Goal: Task Accomplishment & Management: Complete application form

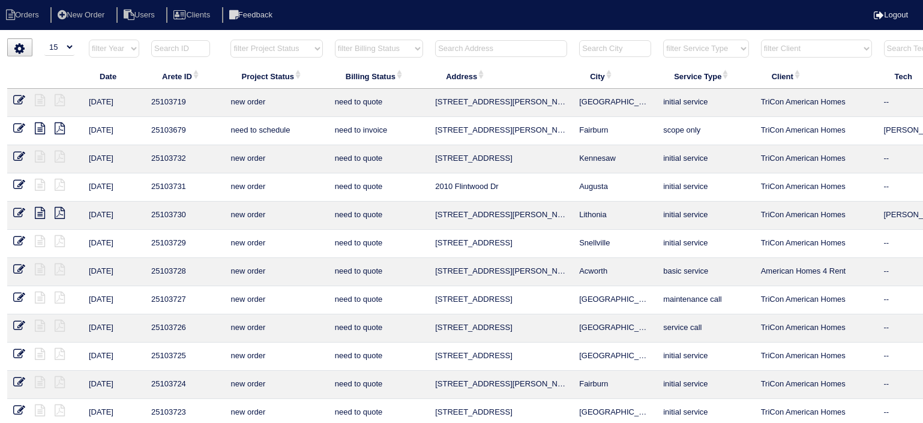
select select "15"
click at [500, 52] on input "text" at bounding box center [501, 48] width 132 height 17
type input "4"
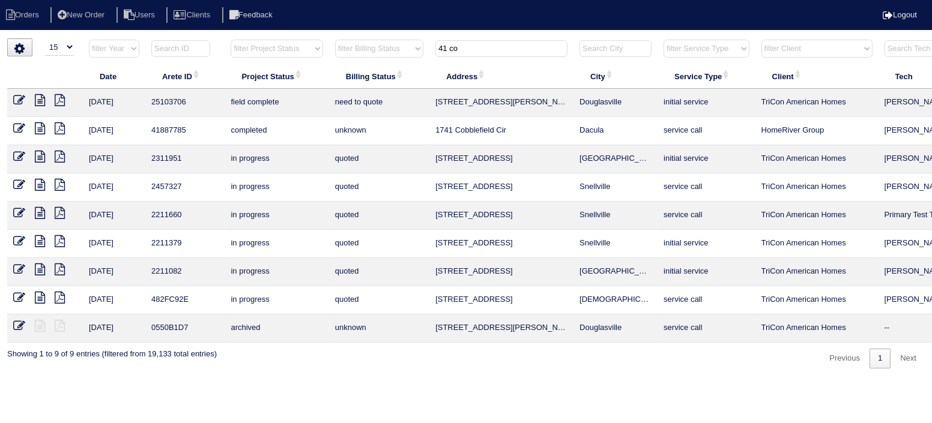
type input "41 co"
click at [37, 95] on icon at bounding box center [40, 100] width 10 height 12
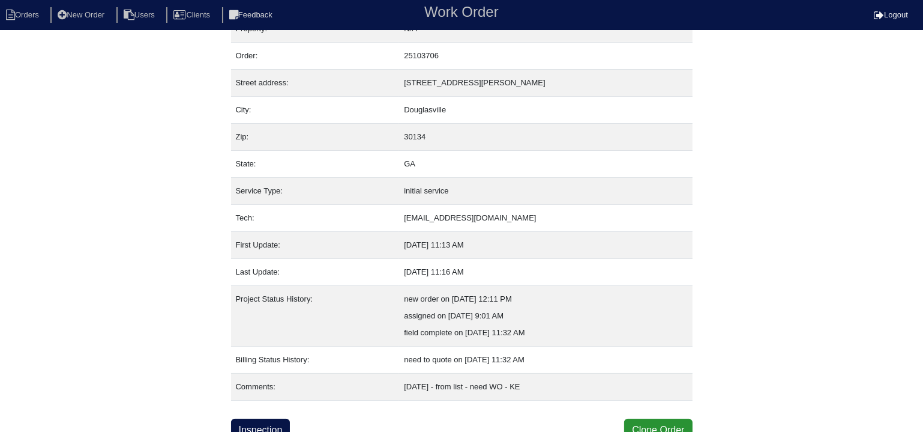
scroll to position [28, 0]
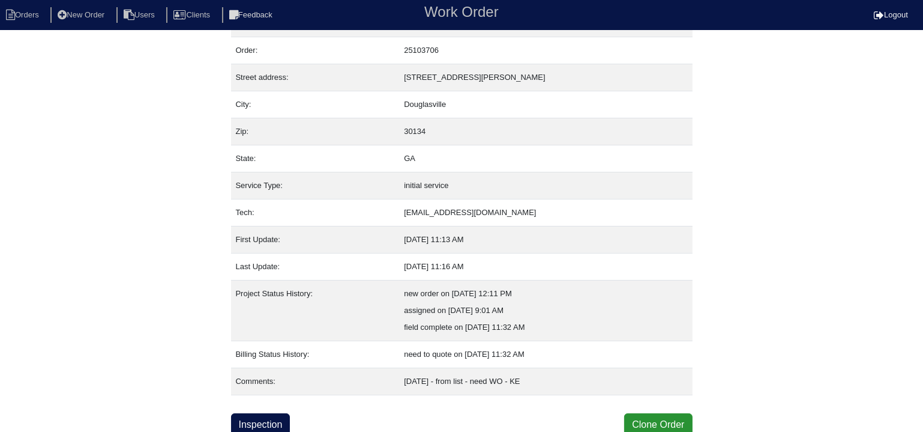
click at [279, 408] on div "Property: N/A Order: 25103706 Street address: 41 Collins Way City: Douglasville…" at bounding box center [462, 223] width 462 height 426
click at [278, 414] on link "Inspection" at bounding box center [260, 424] width 59 height 23
select select "0"
select select "3"
select select "Aire-Flo"
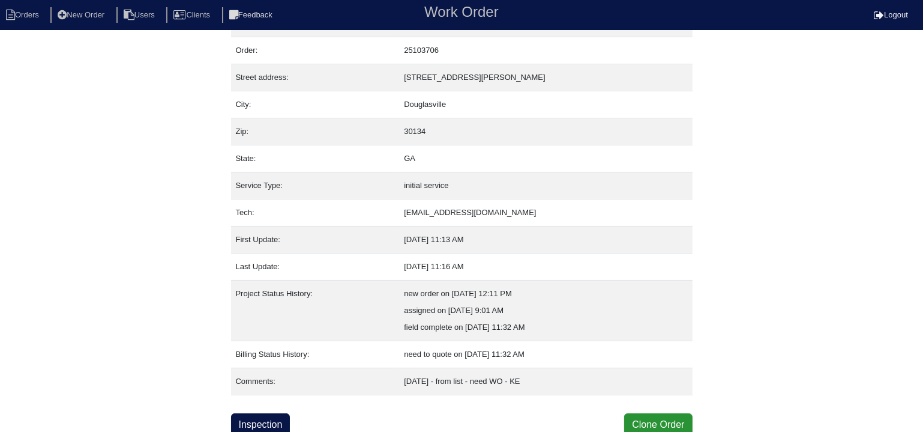
select select "0"
select select "1"
select select "2"
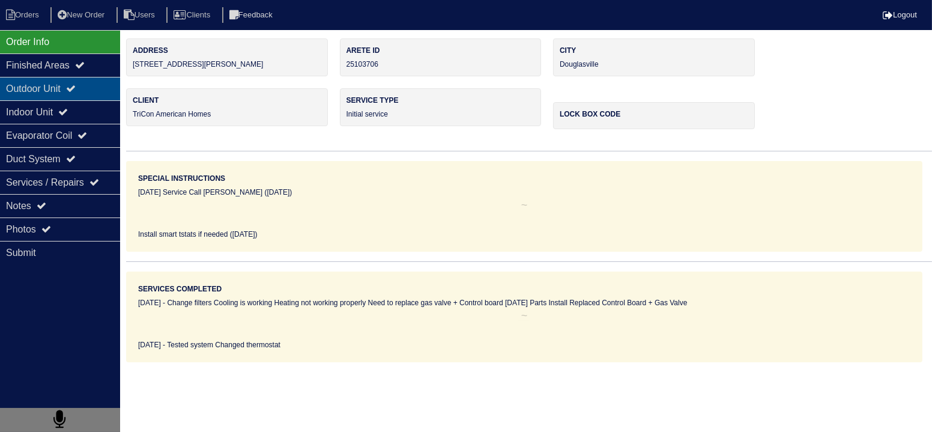
click at [74, 94] on div "Outdoor Unit" at bounding box center [60, 88] width 120 height 23
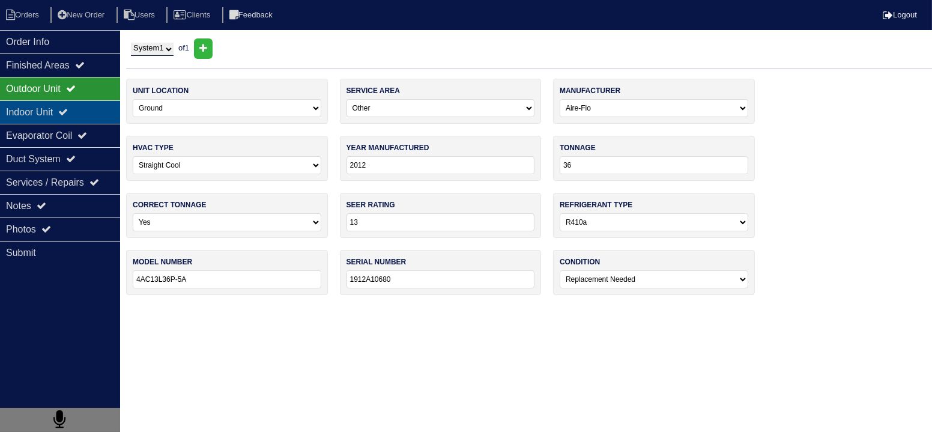
click at [77, 112] on div "Indoor Unit" at bounding box center [60, 111] width 120 height 23
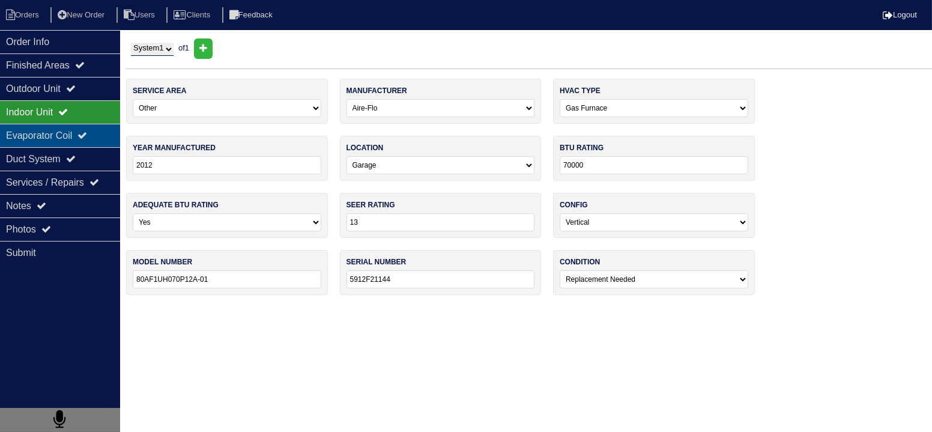
click at [71, 131] on div "Evaporator Coil" at bounding box center [60, 135] width 120 height 23
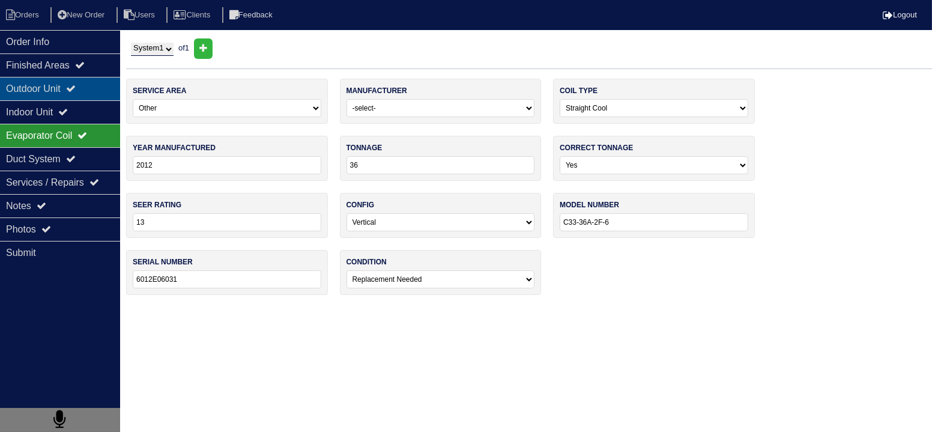
click at [83, 81] on div "Outdoor Unit" at bounding box center [60, 88] width 120 height 23
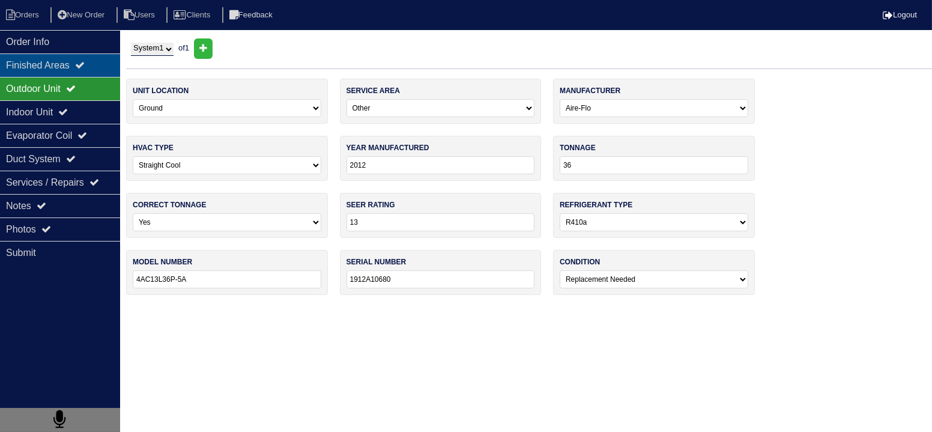
click at [85, 70] on div "Finished Areas" at bounding box center [60, 64] width 120 height 23
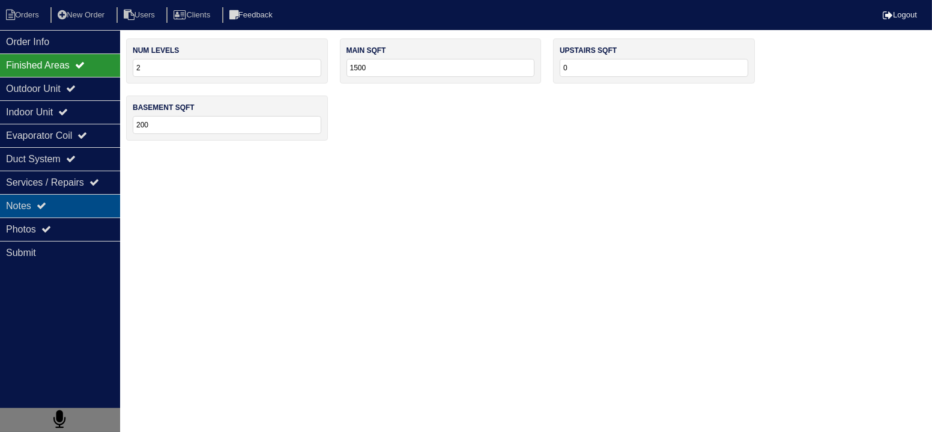
click at [66, 209] on div "Notes" at bounding box center [60, 205] width 120 height 23
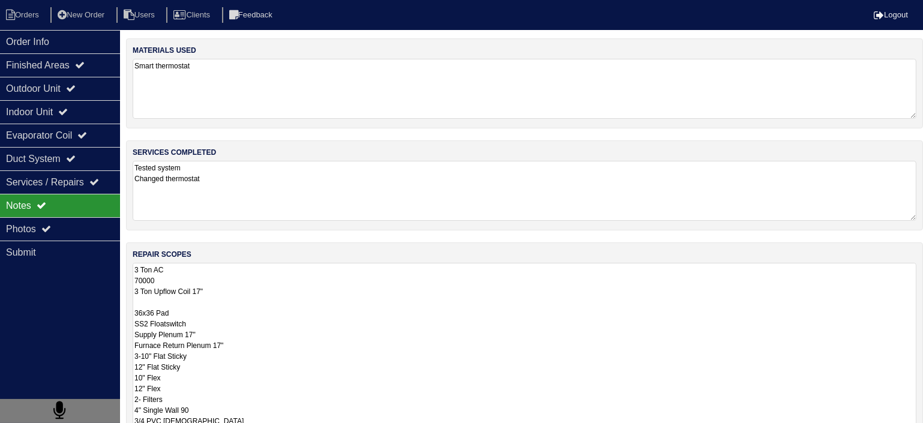
click at [238, 279] on textarea "3 Ton AC 70000 3 Ton Upflow Coil 17" 36x36 Pad SS2 Floatswitch Supply Plenum 17…" at bounding box center [525, 361] width 784 height 197
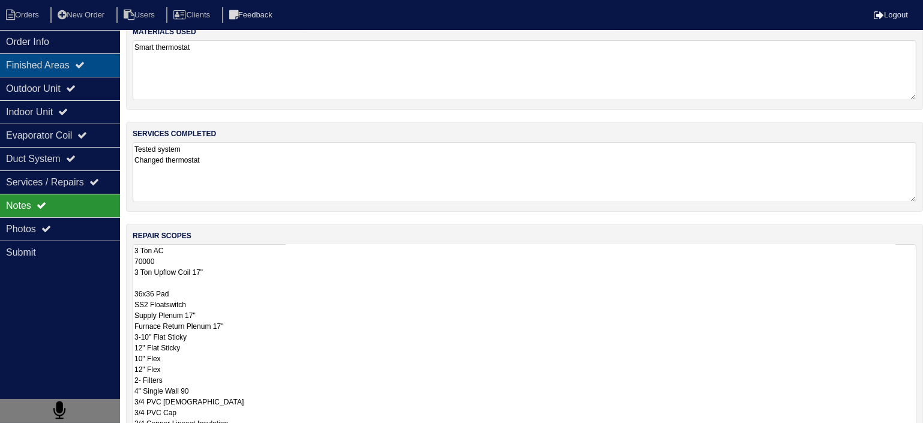
click at [95, 69] on div "Finished Areas" at bounding box center [60, 64] width 120 height 23
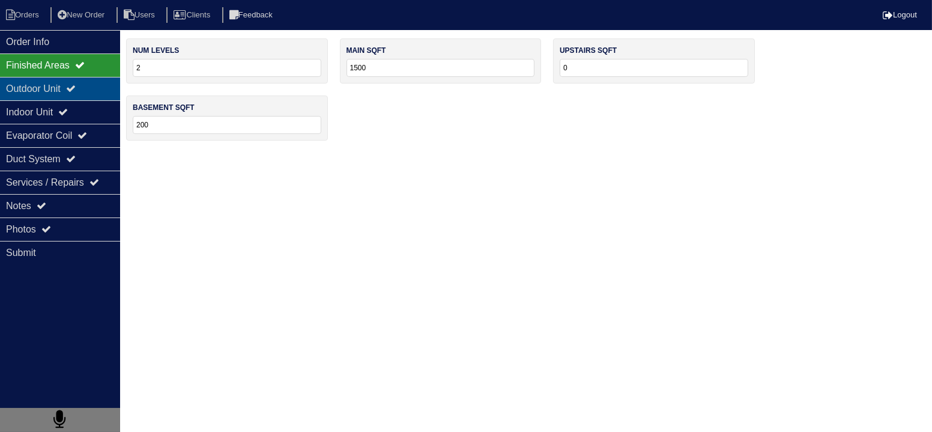
click at [95, 96] on div "Outdoor Unit" at bounding box center [60, 88] width 120 height 23
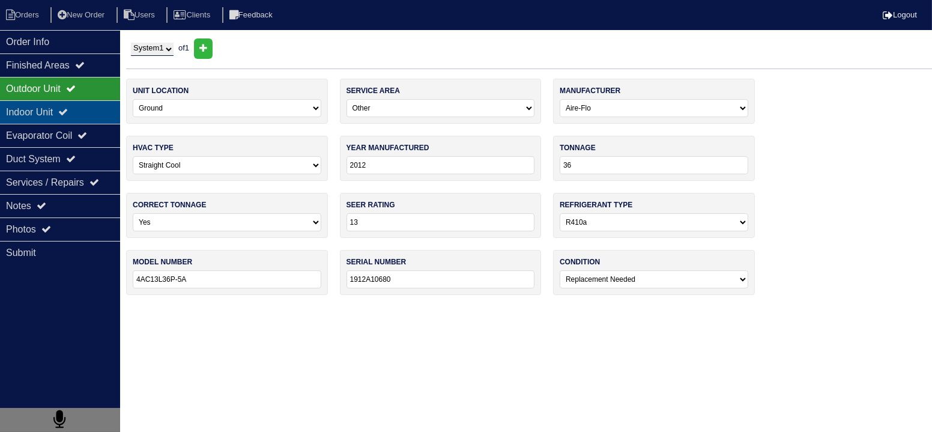
click at [86, 104] on div "Indoor Unit" at bounding box center [60, 111] width 120 height 23
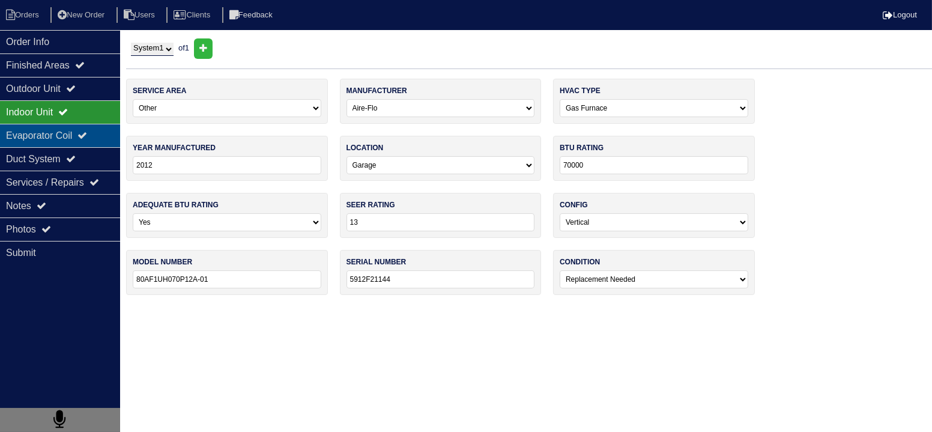
click at [85, 132] on div "Evaporator Coil" at bounding box center [60, 135] width 120 height 23
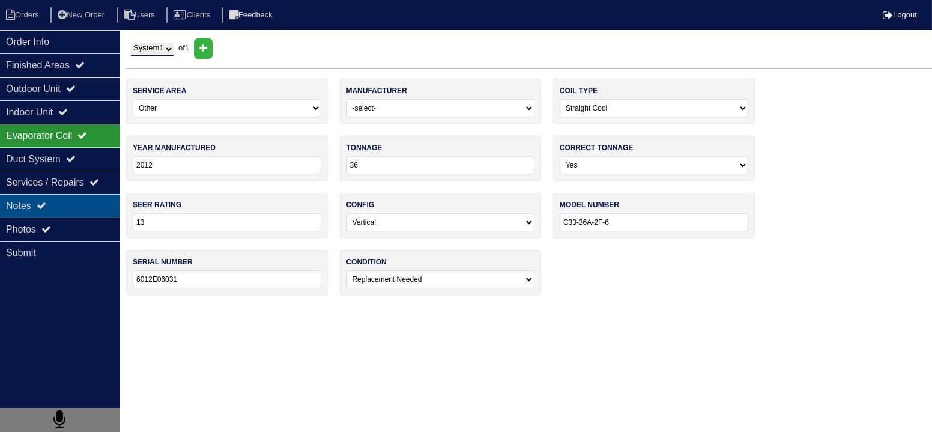
drag, startPoint x: 84, startPoint y: 207, endPoint x: 77, endPoint y: 231, distance: 24.9
click at [84, 208] on div "Notes" at bounding box center [60, 205] width 120 height 23
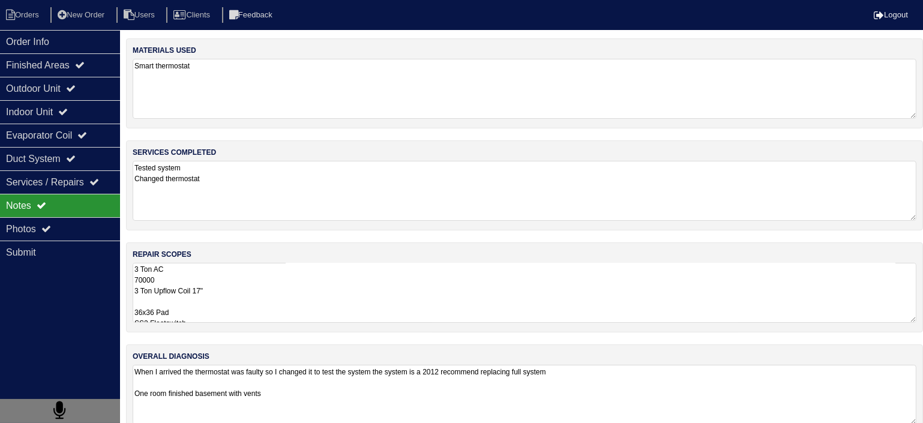
drag, startPoint x: 77, startPoint y: 231, endPoint x: 142, endPoint y: 241, distance: 65.1
click at [78, 232] on div "Photos" at bounding box center [60, 228] width 120 height 23
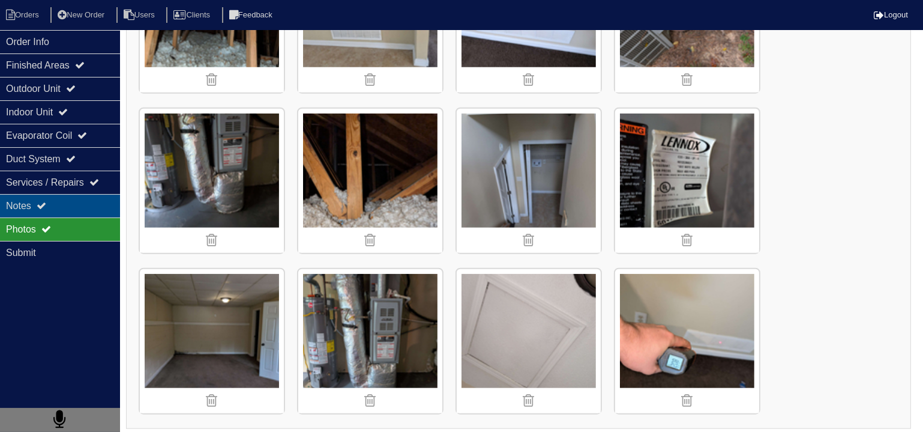
click at [108, 207] on div "Notes" at bounding box center [60, 205] width 120 height 23
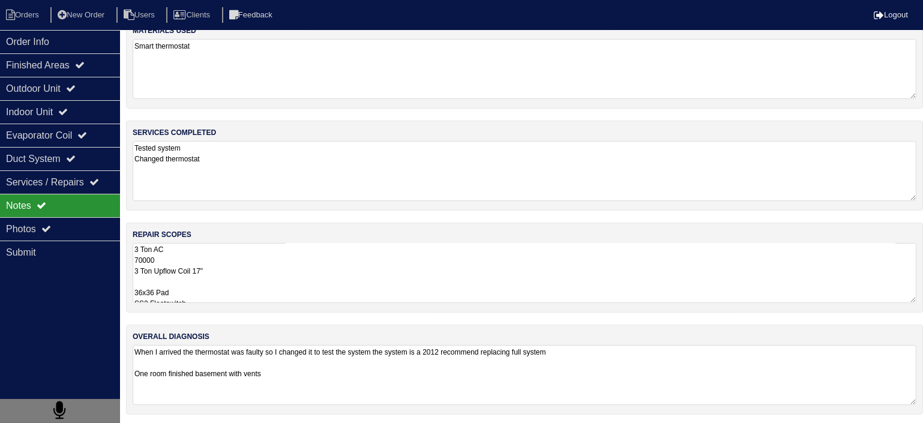
scroll to position [157, 0]
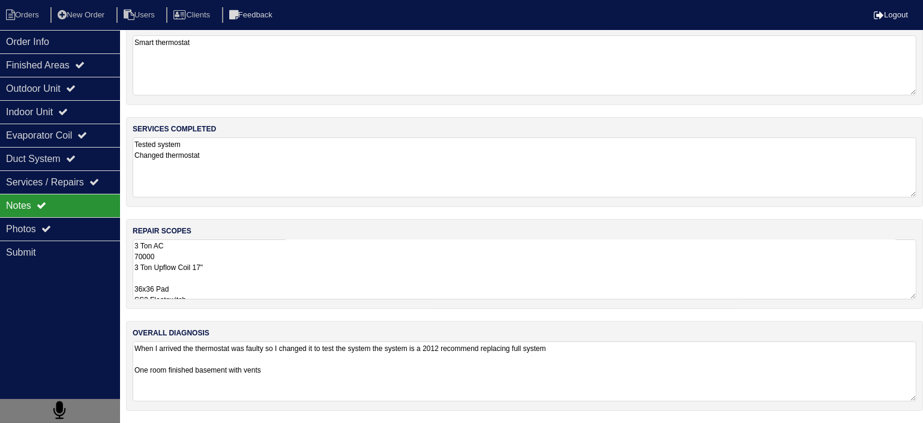
click at [214, 270] on textarea "3 Ton AC 70000 3 Ton Upflow Coil 17" 36x36 Pad SS2 Floatswitch Supply Plenum 17…" at bounding box center [525, 270] width 784 height 60
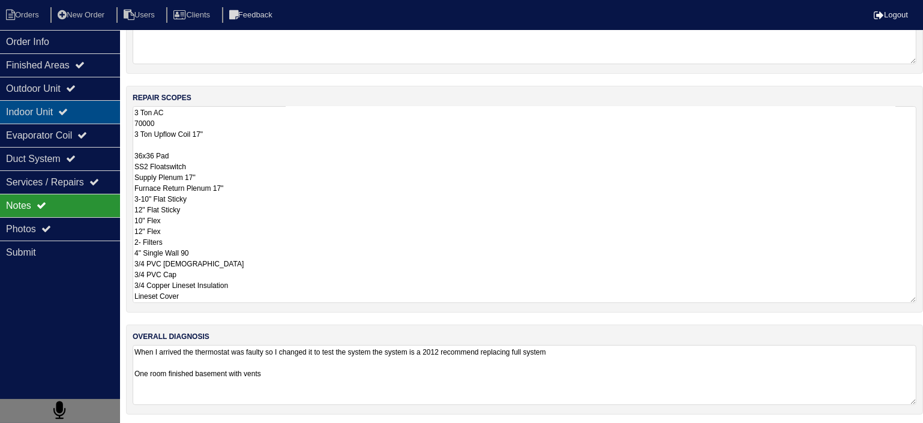
click at [64, 103] on div "Indoor Unit" at bounding box center [60, 111] width 120 height 23
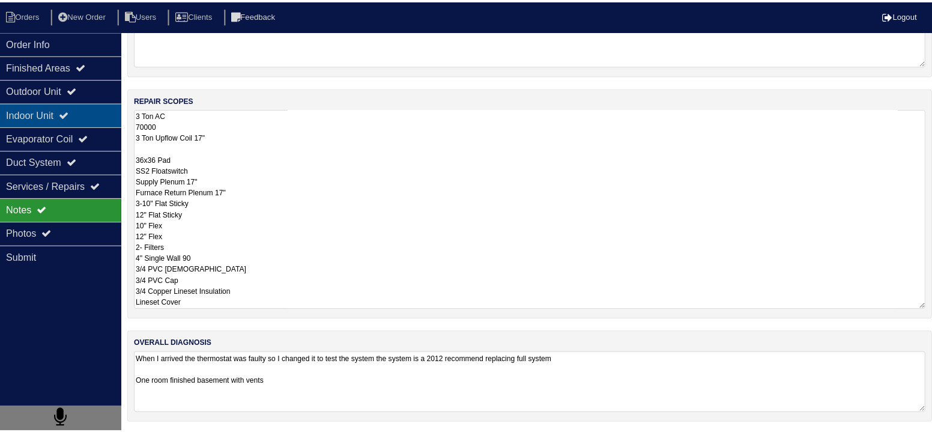
scroll to position [0, 0]
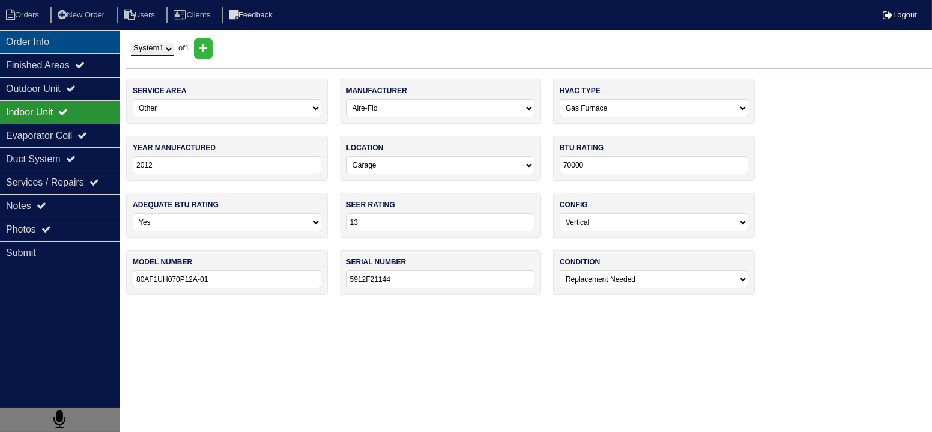
click at [54, 50] on div "Order Info" at bounding box center [60, 41] width 120 height 23
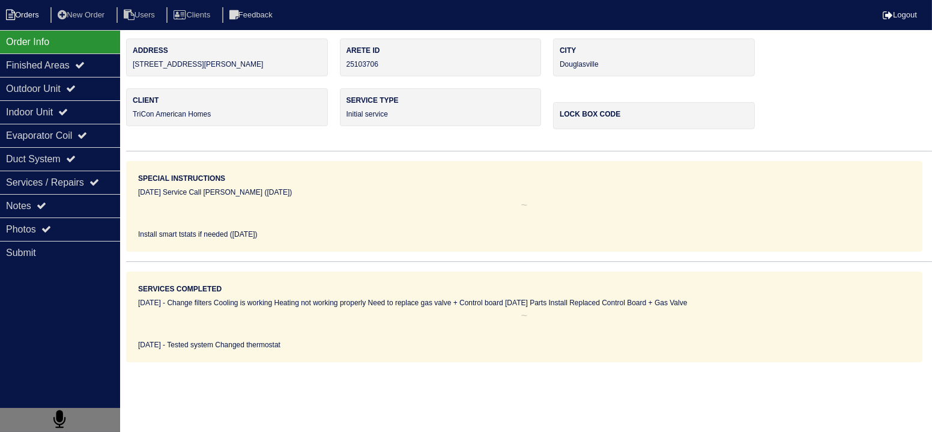
click at [31, 14] on li "Orders" at bounding box center [24, 15] width 49 height 16
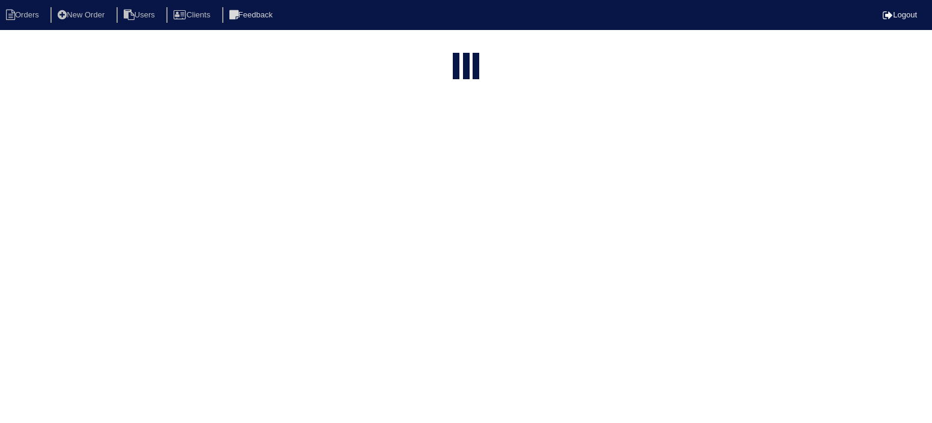
select select "15"
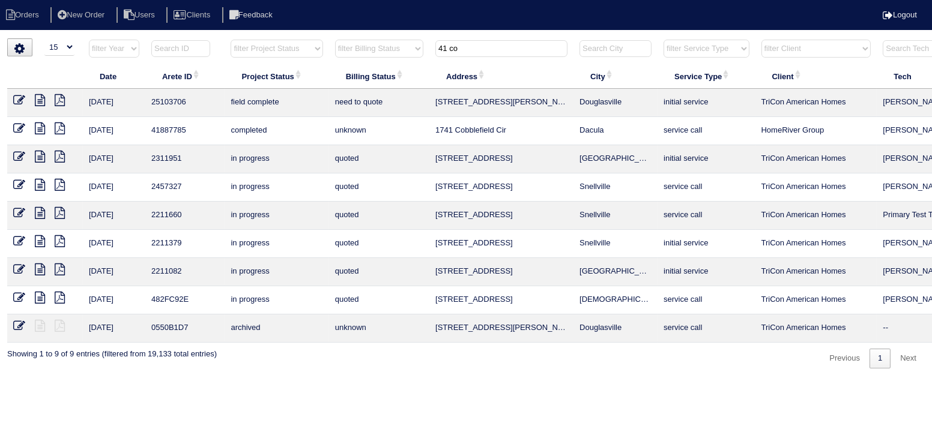
drag, startPoint x: 450, startPoint y: 48, endPoint x: 483, endPoint y: 53, distance: 32.8
click at [424, 56] on tr "filter Year -- Any Year -- 2025 2024 2023 2022 2021 2020 2019 filter Project St…" at bounding box center [526, 51] width 1038 height 25
drag, startPoint x: 411, startPoint y: 53, endPoint x: 387, endPoint y: 66, distance: 26.9
click at [384, 60] on tr "filter Year -- Any Year -- 2025 2024 2023 2022 2021 2020 2019 filter Project St…" at bounding box center [526, 51] width 1038 height 25
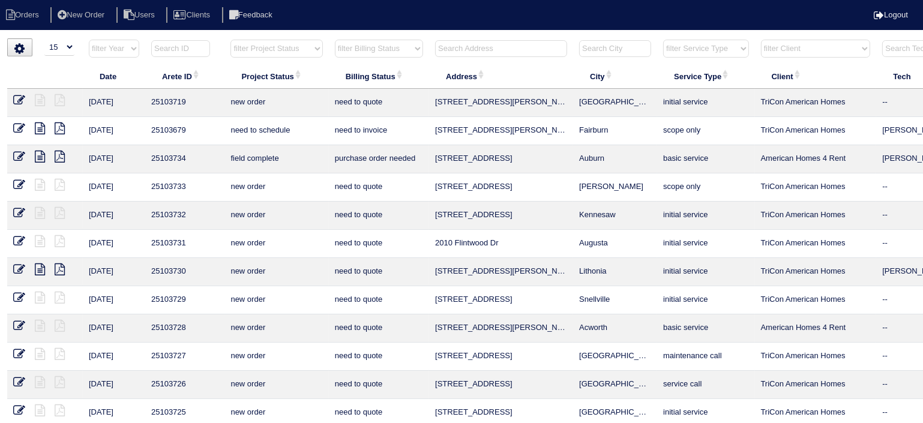
click at [482, 38] on html "Orders New Order Users Clients Feedback Logout Orders New Order Users Clients M…" at bounding box center [461, 275] width 923 height 550
click at [488, 48] on input "text" at bounding box center [501, 48] width 132 height 17
type input "9"
type input "1"
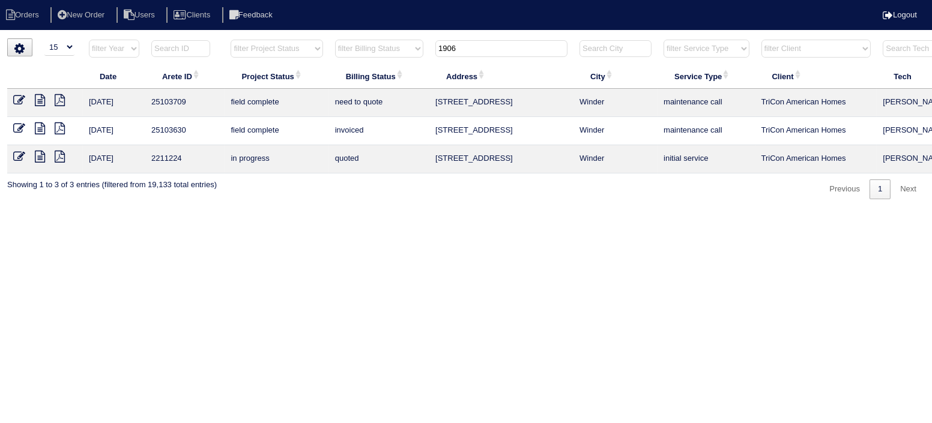
type input "1906"
click at [44, 102] on icon at bounding box center [40, 100] width 10 height 12
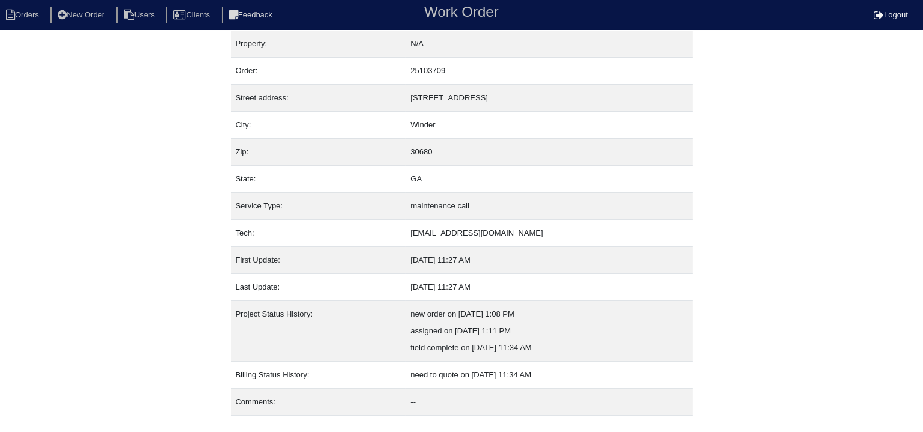
scroll to position [28, 0]
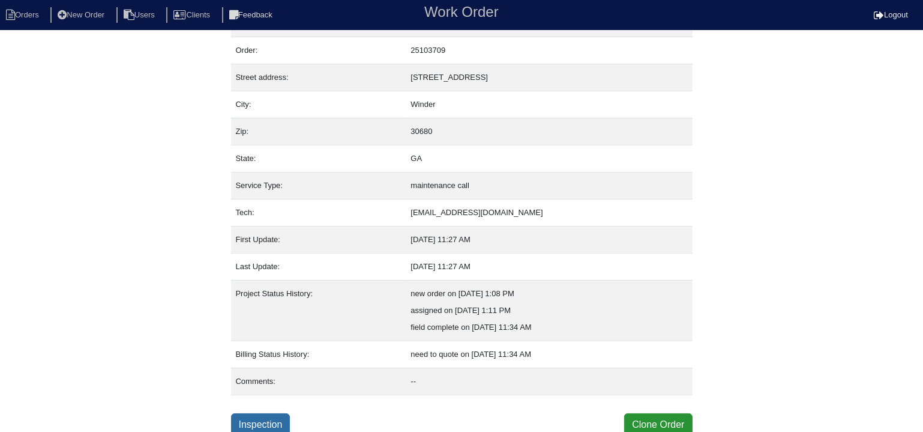
click at [269, 423] on link "Inspection" at bounding box center [260, 424] width 59 height 23
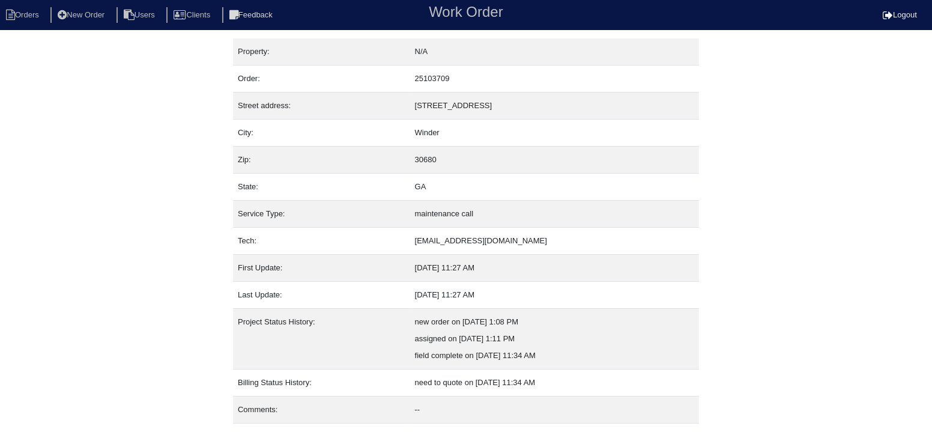
select select "0"
select select "Goodman"
select select "1"
select select "0"
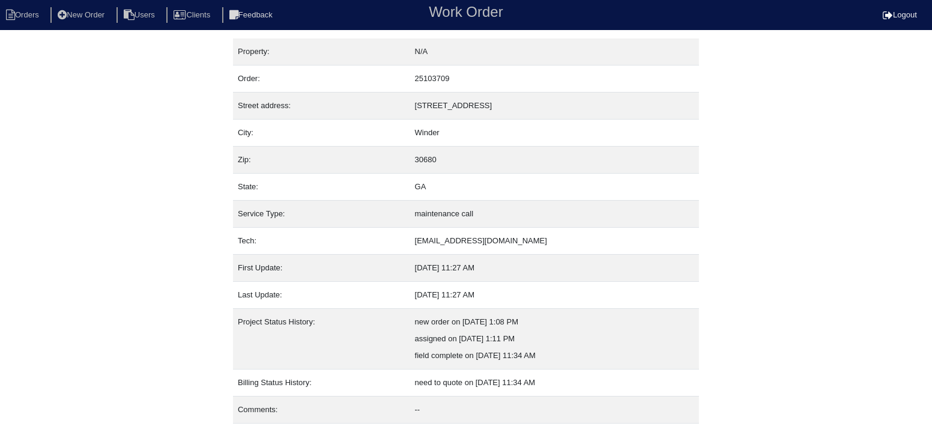
select select "0"
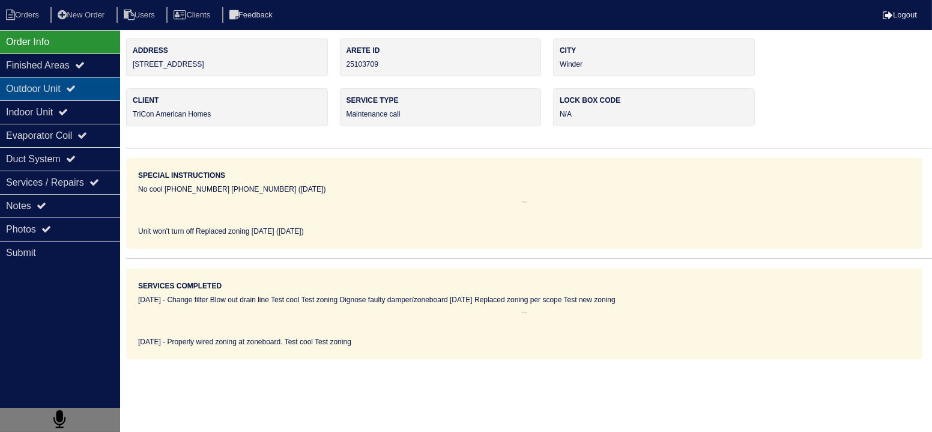
click at [86, 87] on div "Outdoor Unit" at bounding box center [60, 88] width 120 height 23
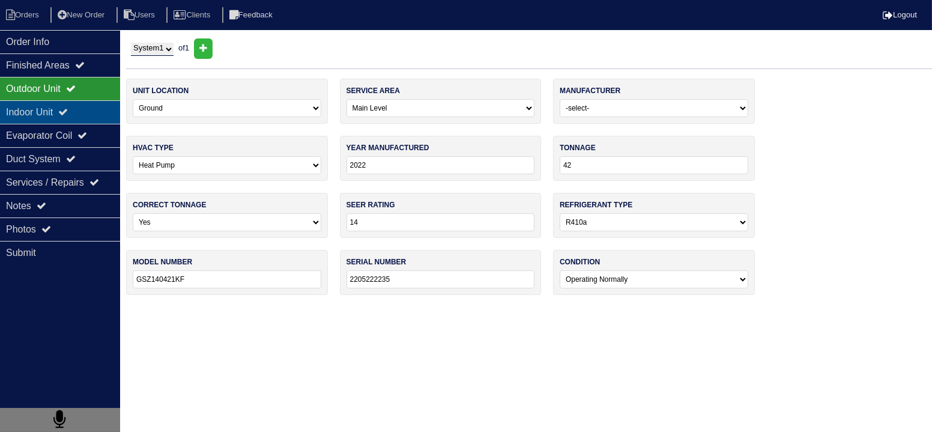
click at [80, 113] on div "Indoor Unit" at bounding box center [60, 111] width 120 height 23
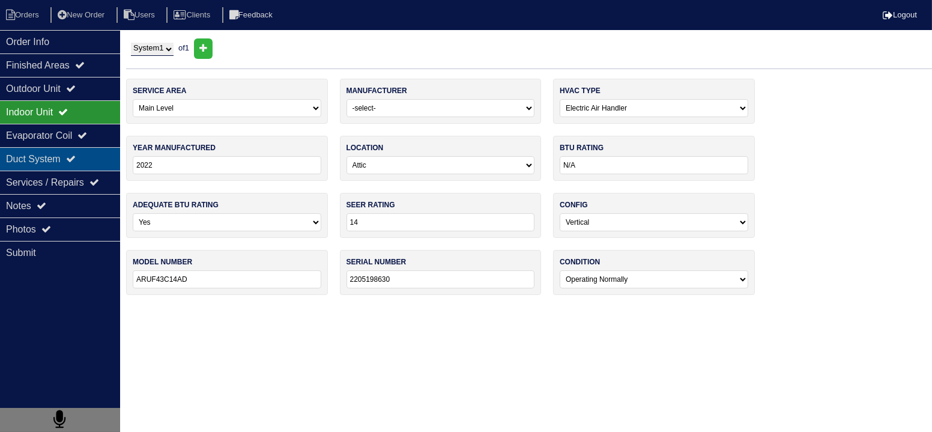
click at [80, 148] on div "Duct System" at bounding box center [60, 158] width 120 height 23
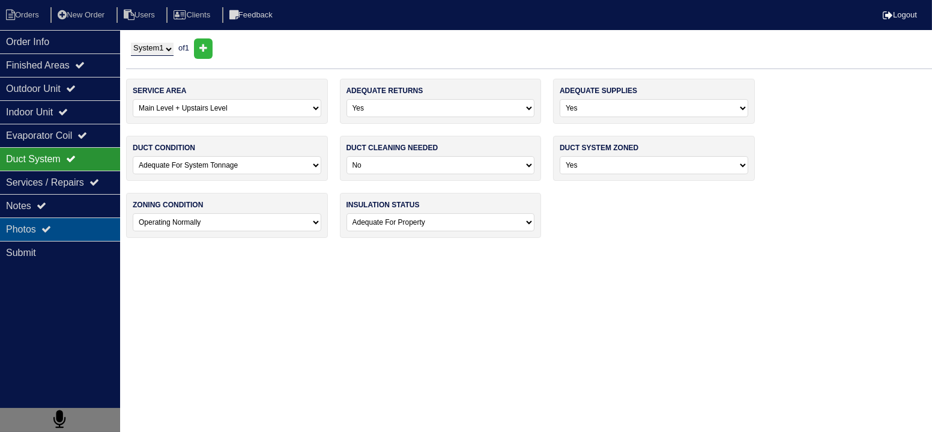
click at [76, 217] on div "Photos" at bounding box center [60, 228] width 120 height 23
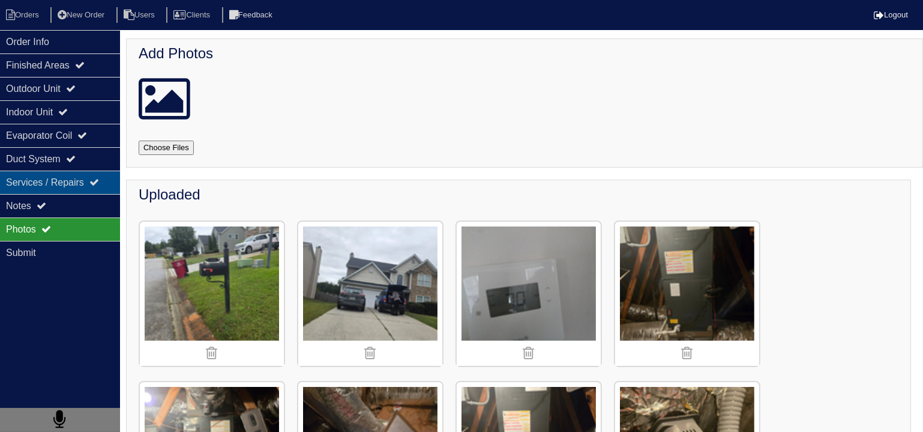
click at [74, 191] on div "Services / Repairs" at bounding box center [60, 182] width 120 height 23
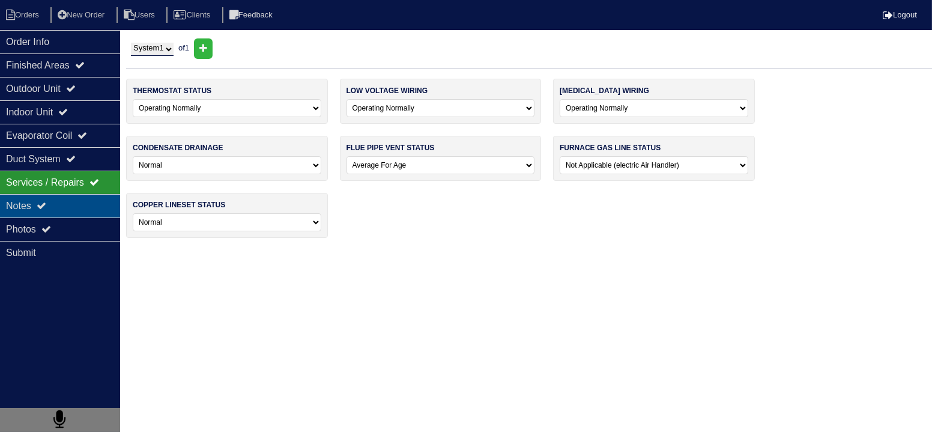
click at [74, 201] on div "Notes" at bounding box center [60, 205] width 120 height 23
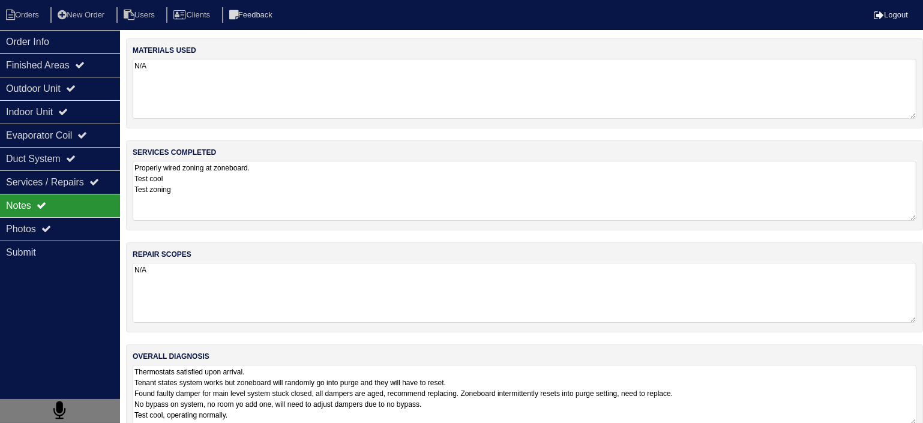
click at [254, 223] on div "services completed Properly wired zoning at zoneboard. Test cool Test zoning" at bounding box center [524, 185] width 797 height 90
click at [252, 212] on textarea "Properly wired zoning at zoneboard. Test cool Test zoning" at bounding box center [525, 191] width 784 height 60
click at [238, 286] on textarea "N/A" at bounding box center [525, 292] width 784 height 60
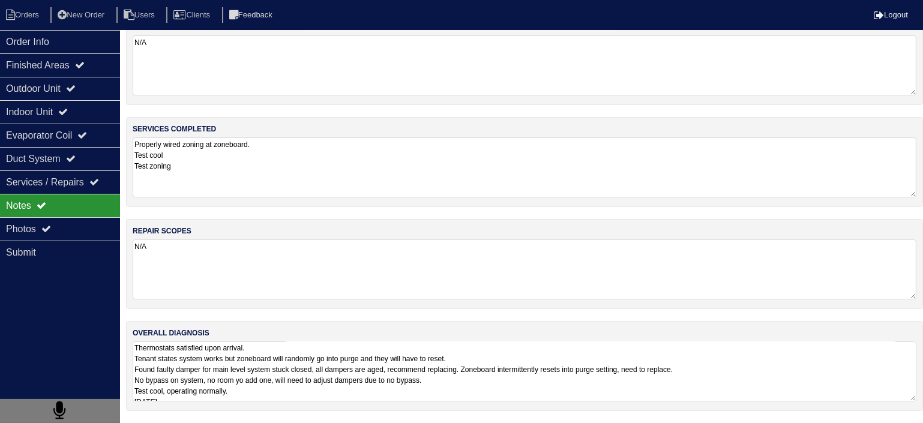
scroll to position [20, 0]
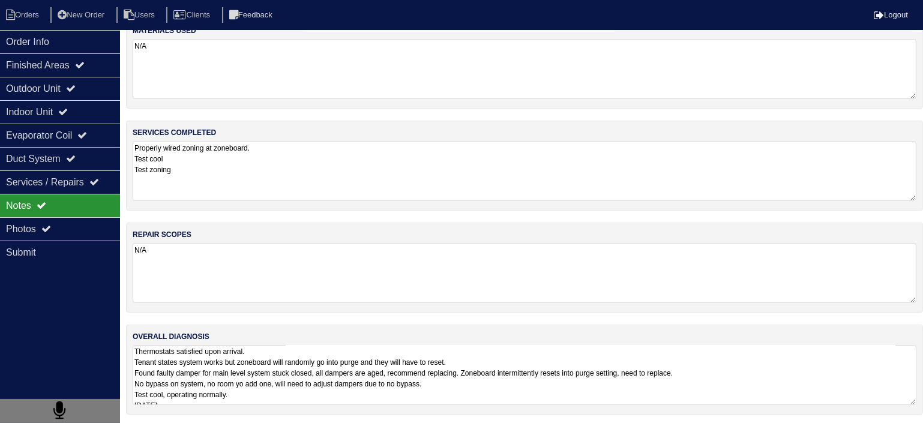
click at [47, 28] on nav "Orders New Order Users Clients Feedback Logout" at bounding box center [461, 15] width 923 height 30
click at [38, 16] on li "Orders" at bounding box center [24, 15] width 49 height 16
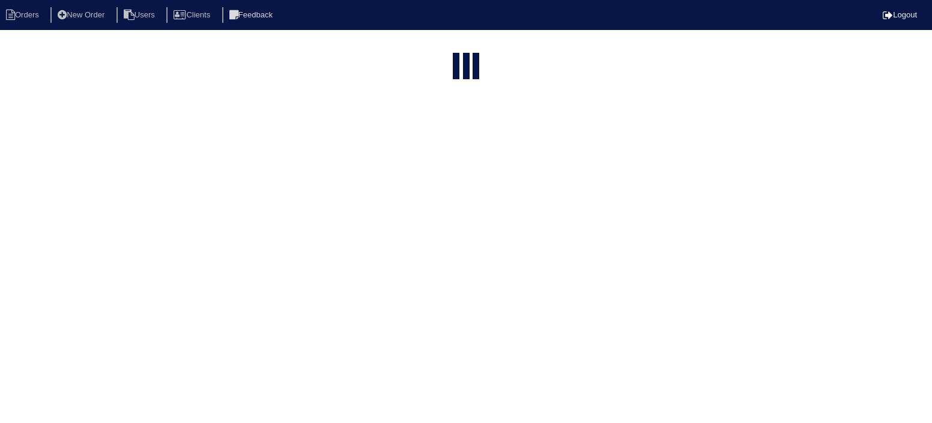
select select "15"
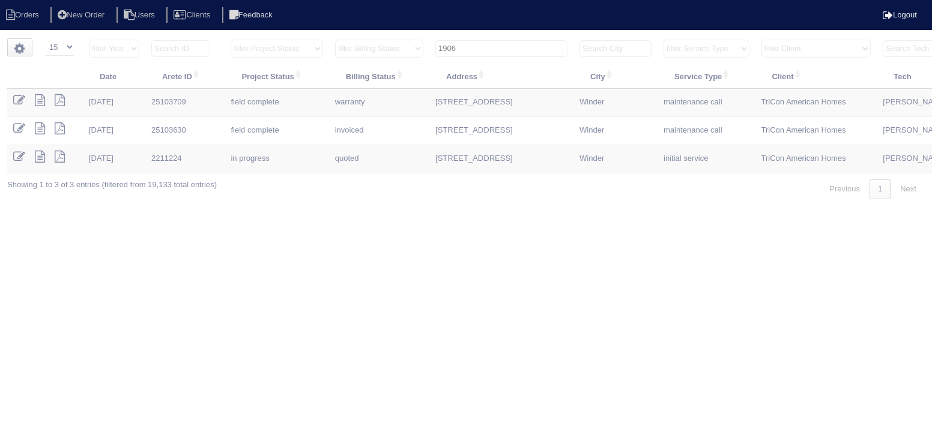
click at [443, 49] on input "1906" at bounding box center [501, 48] width 132 height 17
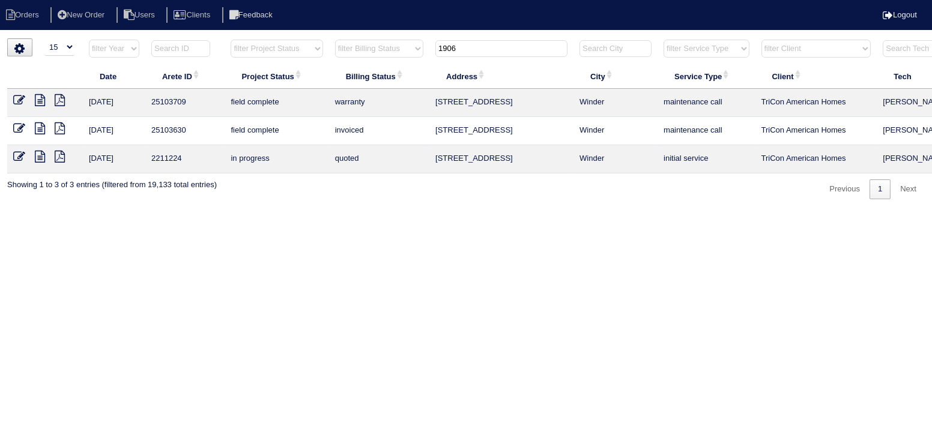
click at [443, 49] on input "1906" at bounding box center [501, 48] width 132 height 17
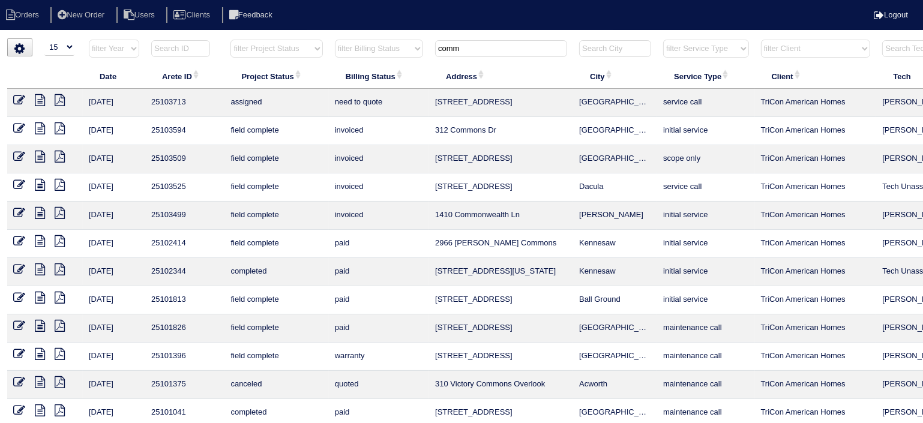
type input "comm"
click at [40, 95] on icon at bounding box center [40, 100] width 10 height 12
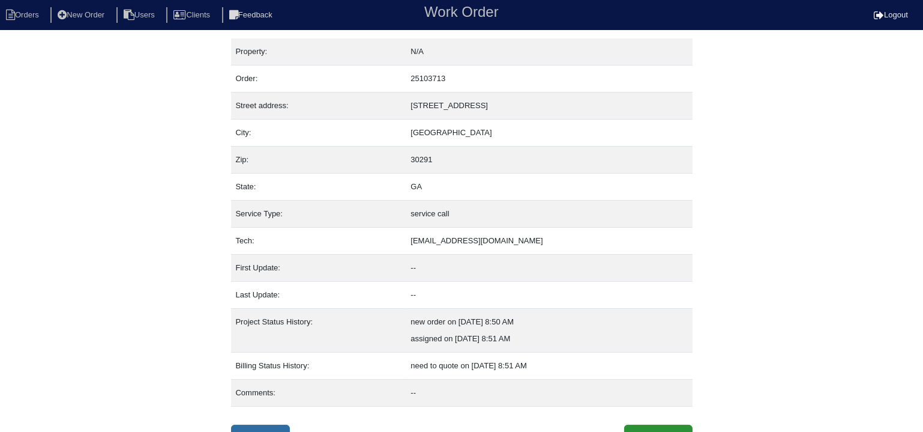
click at [250, 424] on link "Inspection" at bounding box center [260, 435] width 59 height 23
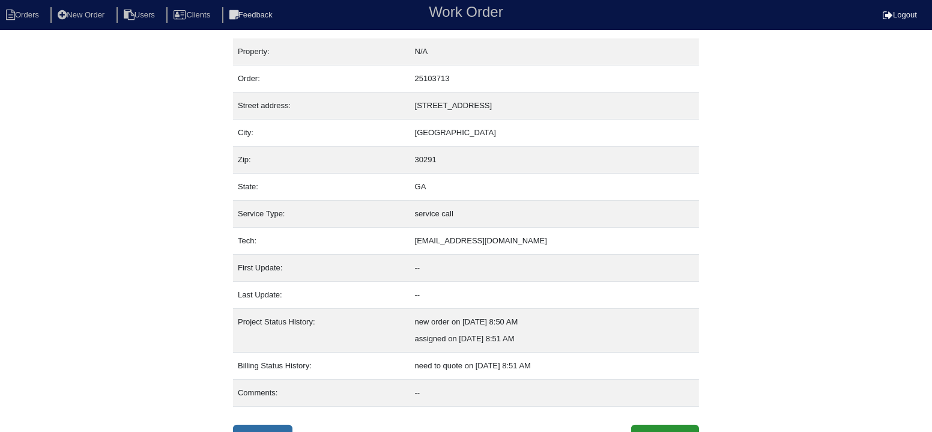
select select "0"
select select "[PERSON_NAME]"
select select "1"
select select "4"
select select "0"
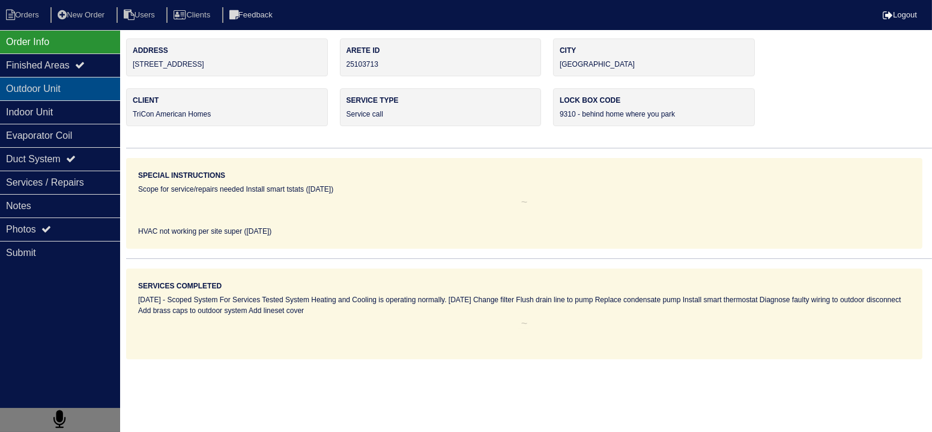
click at [99, 89] on div "Outdoor Unit" at bounding box center [60, 88] width 120 height 23
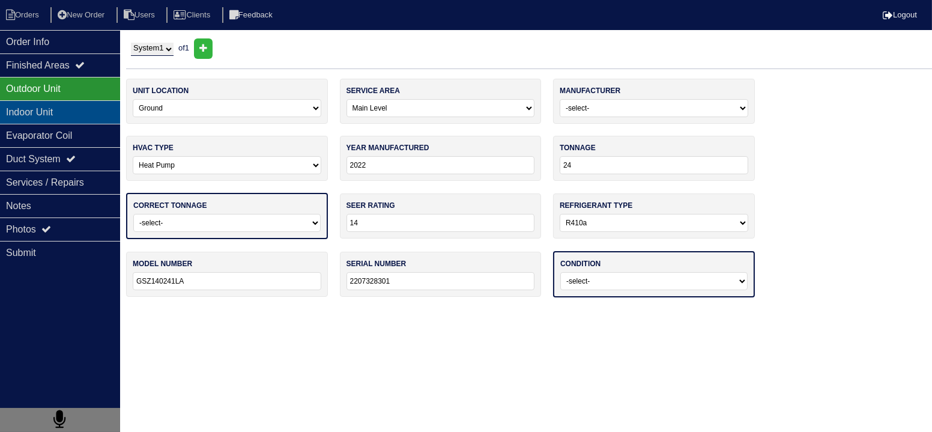
click at [92, 106] on div "Indoor Unit" at bounding box center [60, 111] width 120 height 23
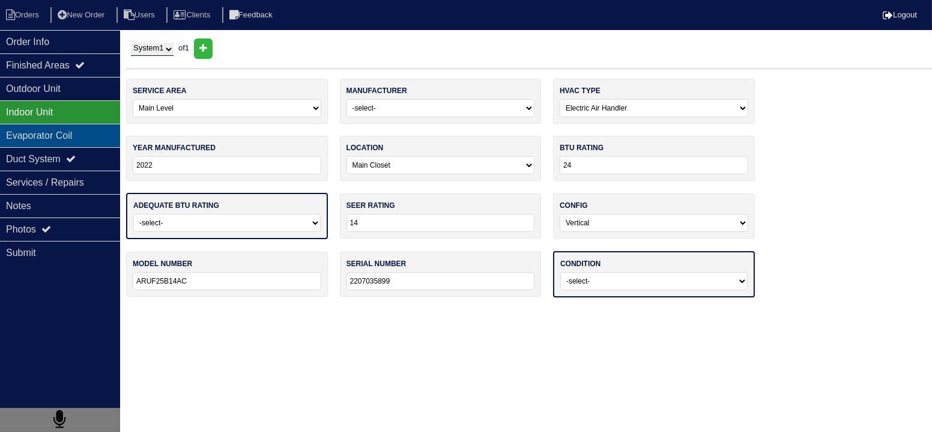
click at [89, 124] on div "Evaporator Coil" at bounding box center [60, 135] width 120 height 23
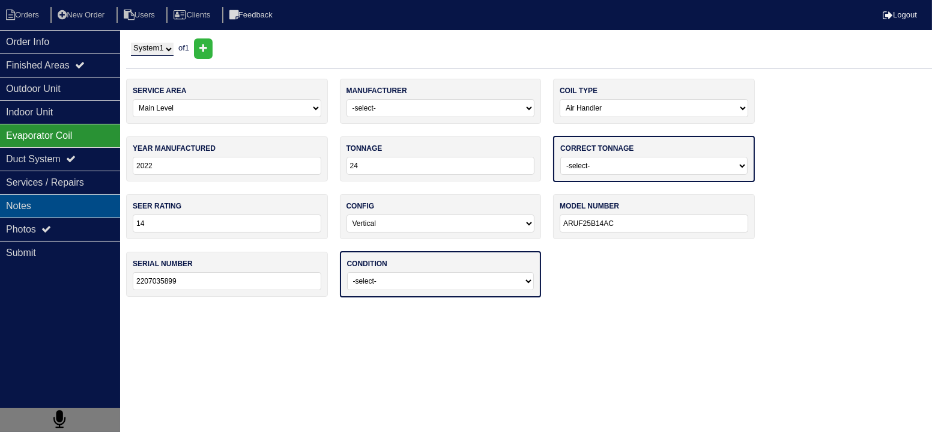
click at [85, 199] on div "Notes" at bounding box center [60, 205] width 120 height 23
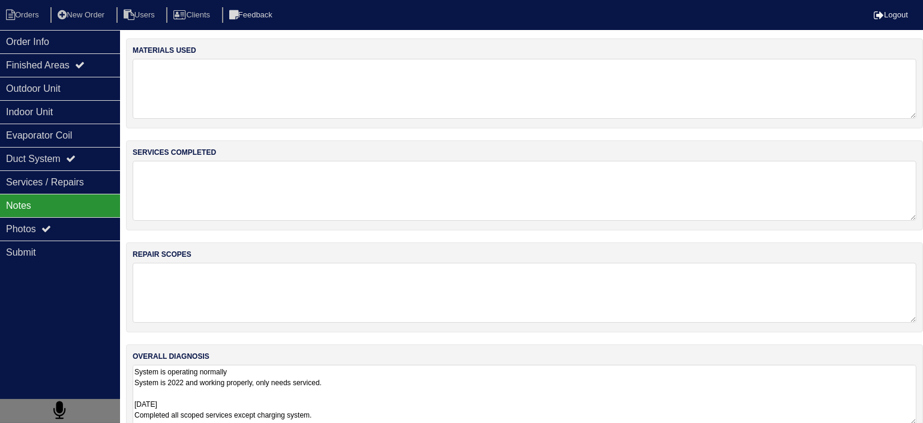
click at [210, 392] on textarea "System is operating normally System is 2022 and working properly, only needs se…" at bounding box center [525, 395] width 784 height 60
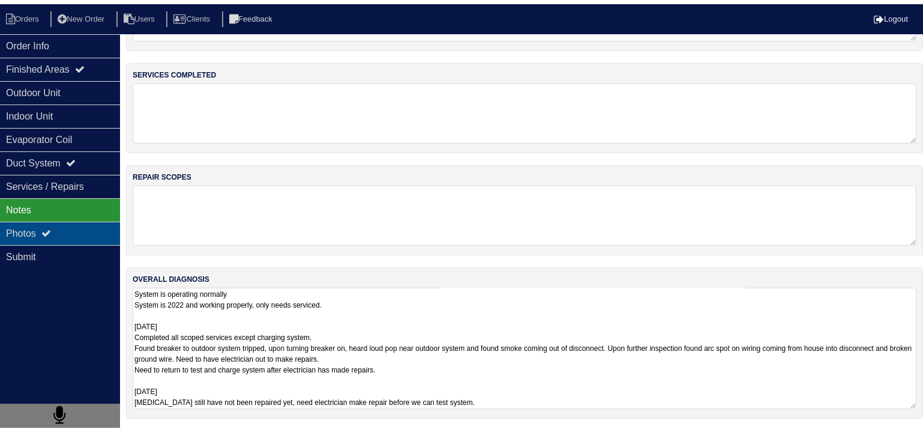
scroll to position [20, 0]
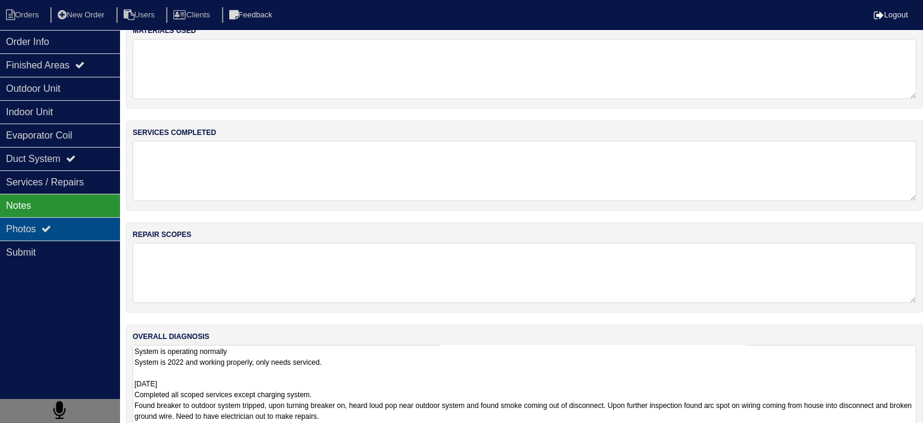
click at [83, 223] on div "Photos" at bounding box center [60, 228] width 120 height 23
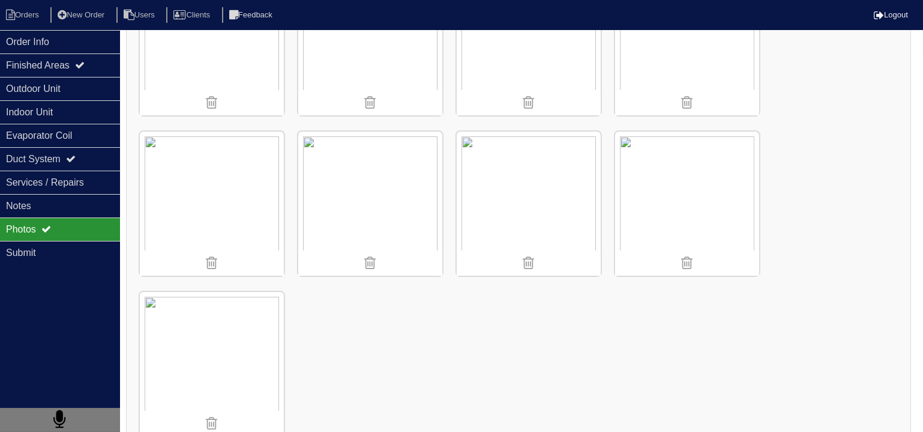
scroll to position [278, 0]
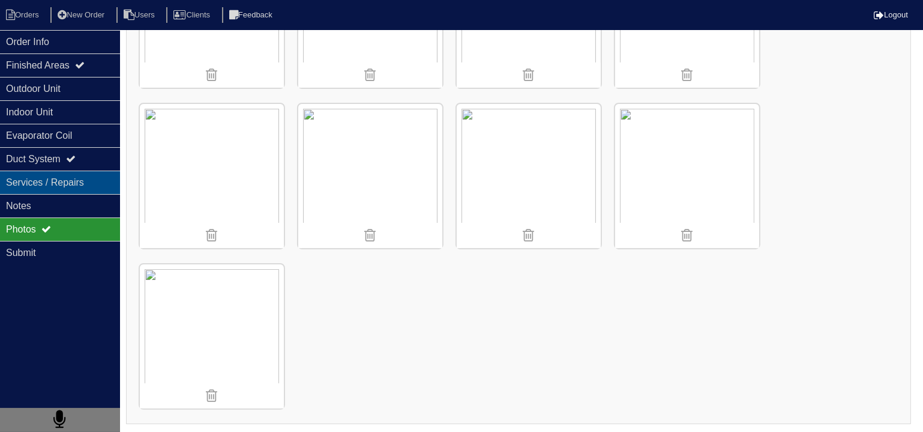
drag, startPoint x: 28, startPoint y: 188, endPoint x: 27, endPoint y: 204, distance: 15.6
click at [26, 188] on div "Services / Repairs" at bounding box center [60, 182] width 120 height 23
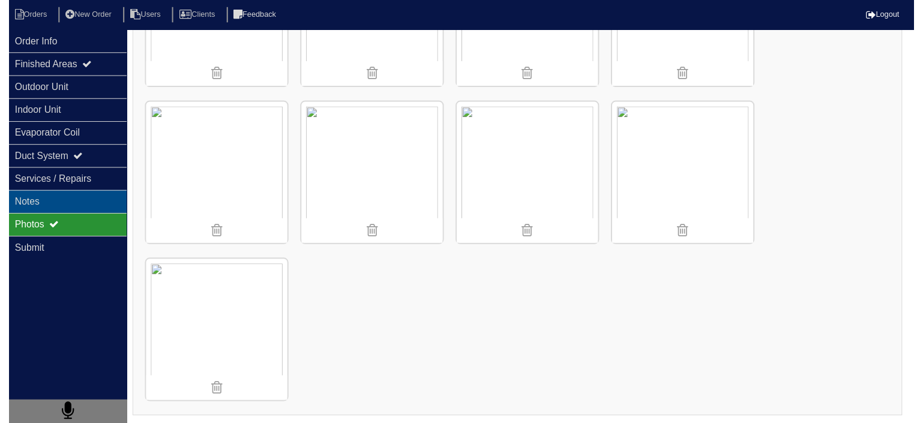
scroll to position [0, 0]
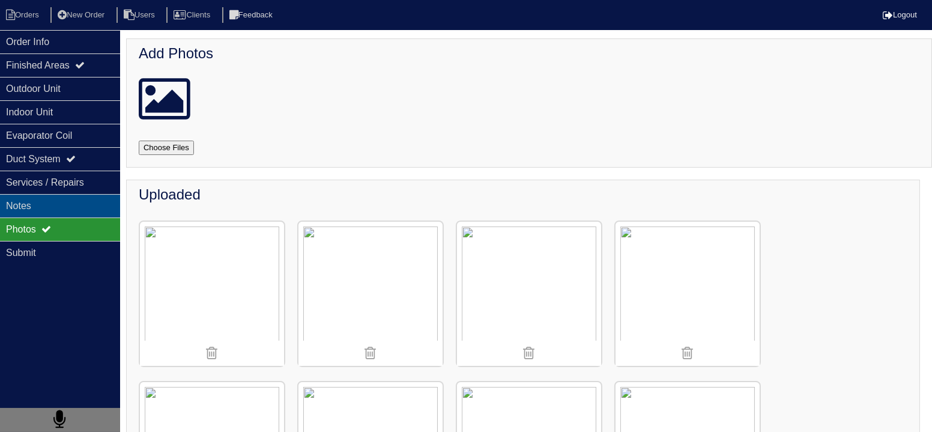
click at [27, 204] on div "Notes" at bounding box center [60, 205] width 120 height 23
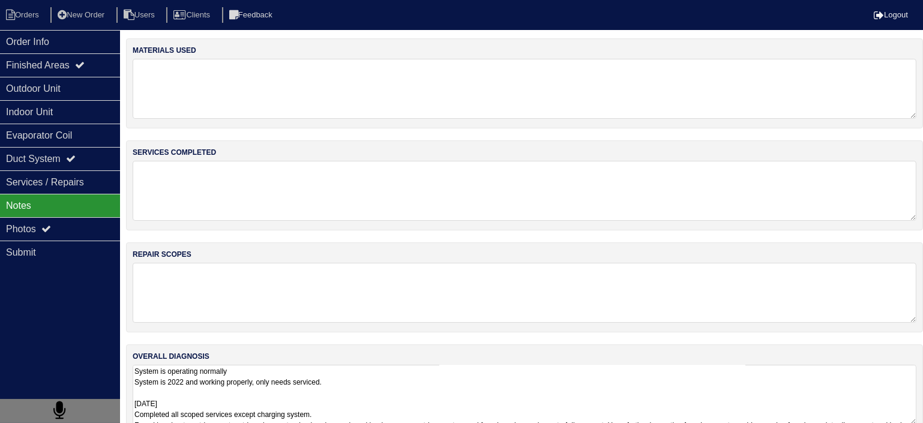
click at [222, 367] on textarea "System is operating normally System is 2022 and working properly, only needs se…" at bounding box center [525, 395] width 784 height 60
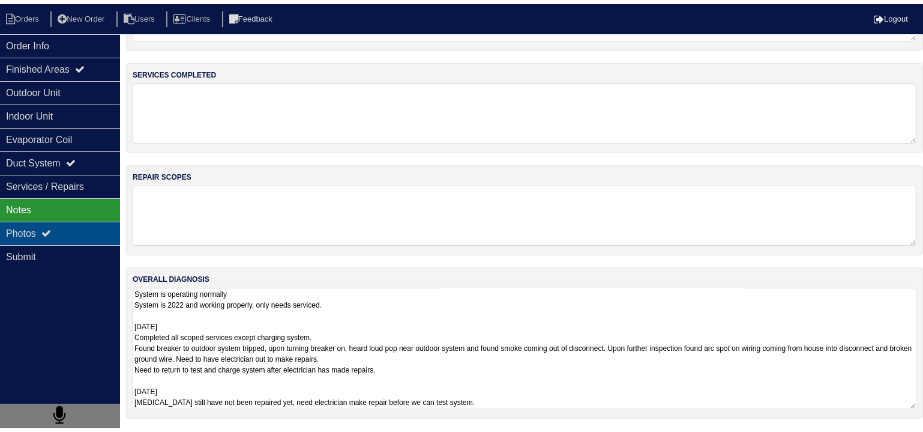
scroll to position [20, 0]
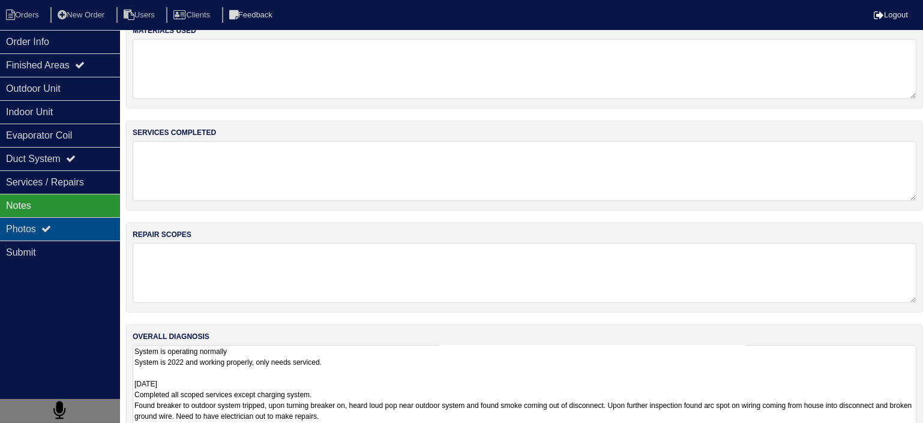
click at [74, 224] on div "Photos" at bounding box center [60, 228] width 120 height 23
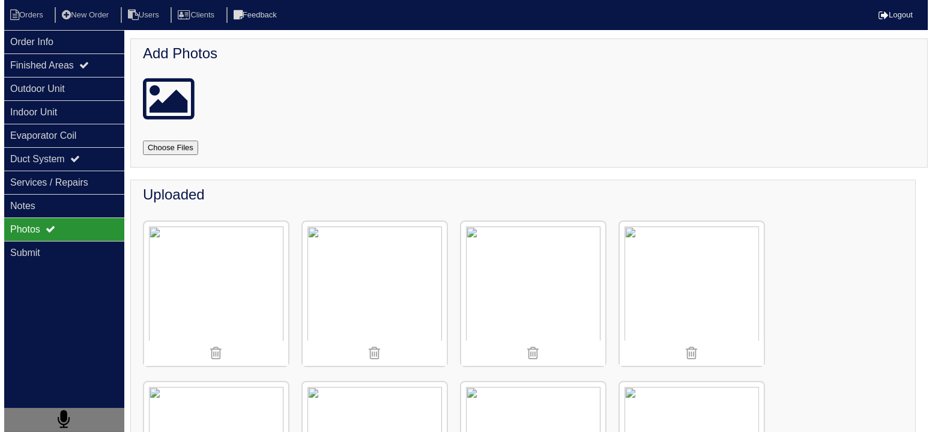
scroll to position [0, 0]
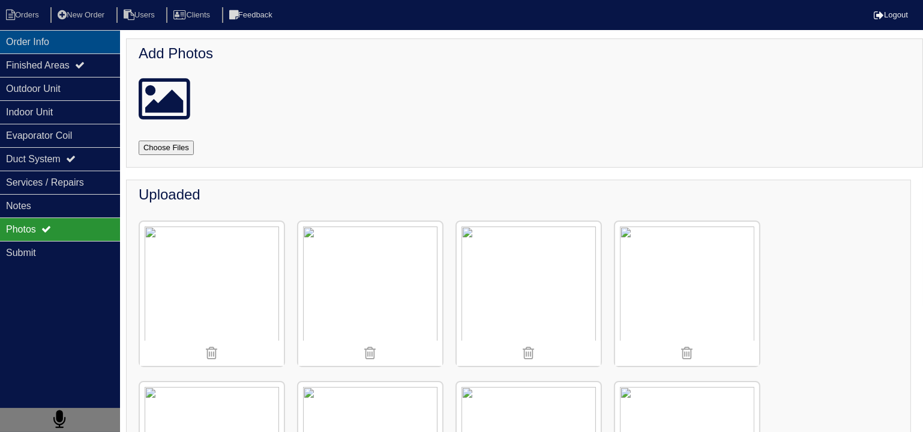
click at [83, 44] on div "Order Info" at bounding box center [60, 41] width 120 height 23
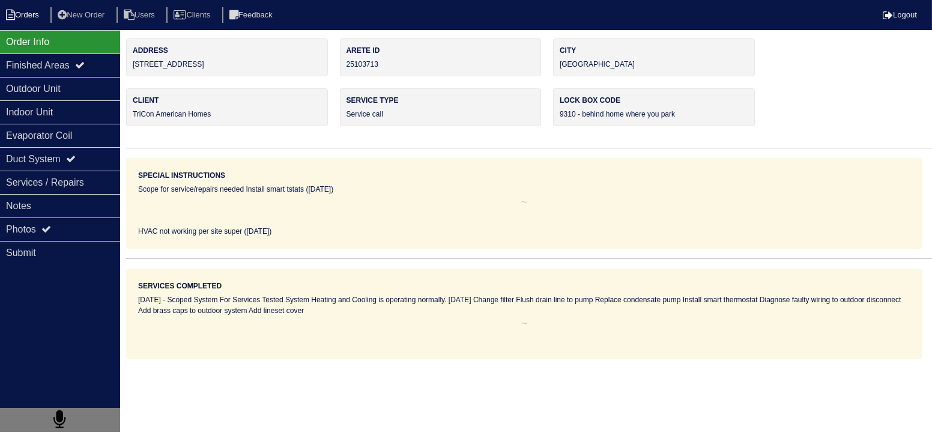
click at [38, 22] on li "Orders" at bounding box center [24, 15] width 49 height 16
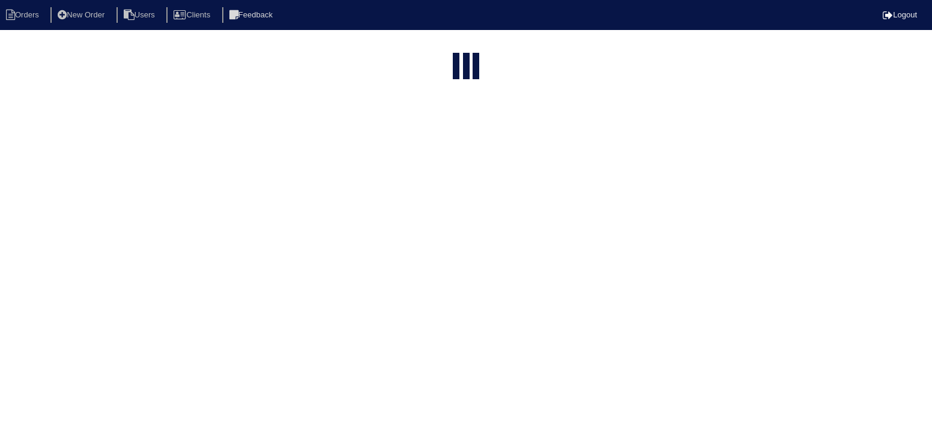
select select "15"
